Goal: Check status: Check status

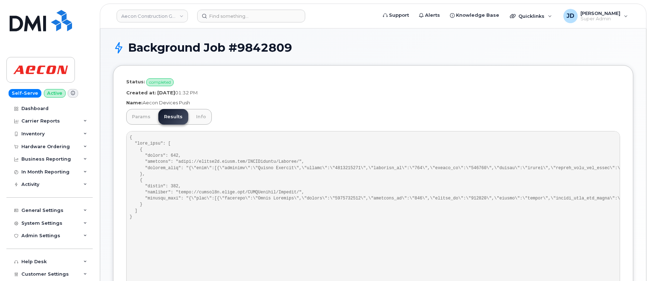
click at [152, 102] on p "Name: Aecon Devices Push" at bounding box center [373, 102] width 494 height 7
drag, startPoint x: 152, startPoint y: 102, endPoint x: 179, endPoint y: 100, distance: 27.2
click at [179, 100] on p "Name: Aecon Devices Push" at bounding box center [373, 102] width 494 height 7
copy p "Aecon Devices Push"
